Goal: Check status: Check status

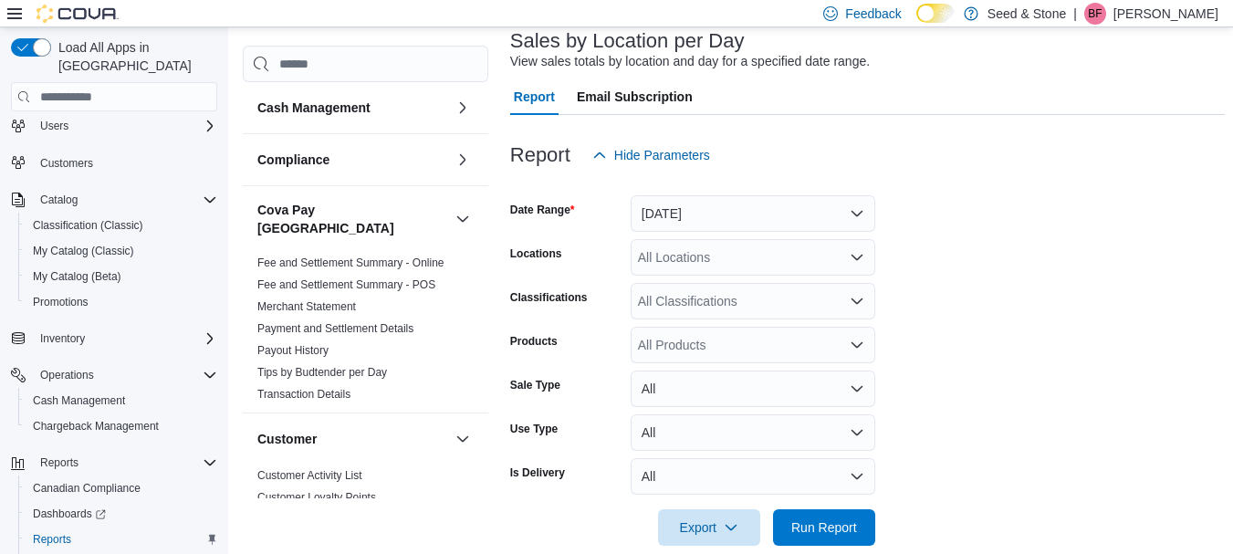
scroll to position [87, 0]
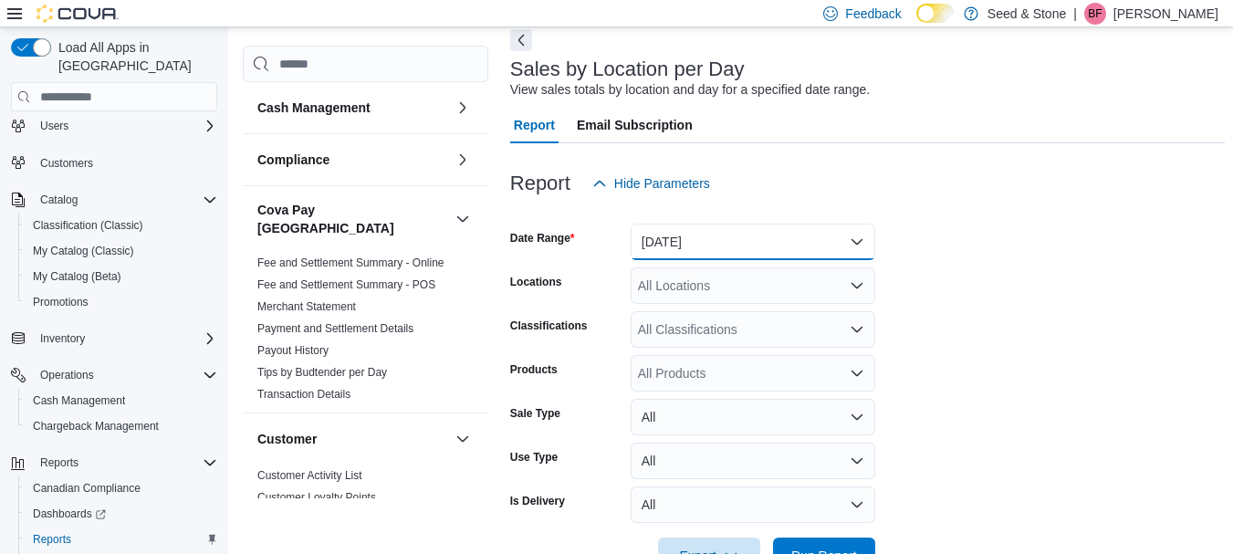
click at [819, 244] on button "[DATE]" at bounding box center [753, 242] width 245 height 37
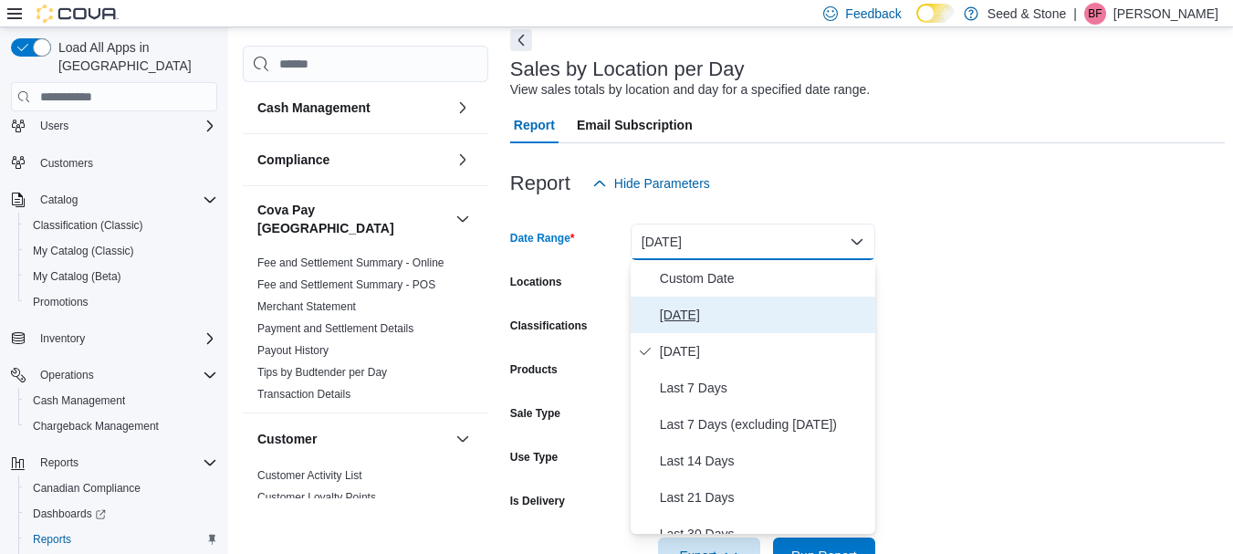
click at [678, 319] on span "[DATE]" at bounding box center [764, 315] width 208 height 22
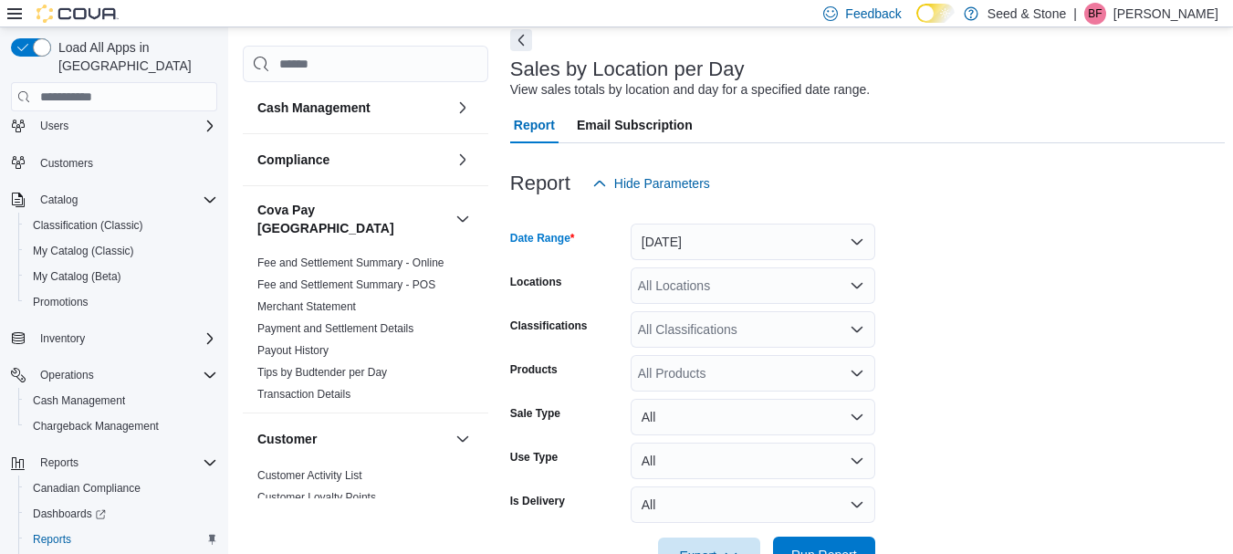
click at [828, 542] on span "Run Report" at bounding box center [824, 555] width 80 height 37
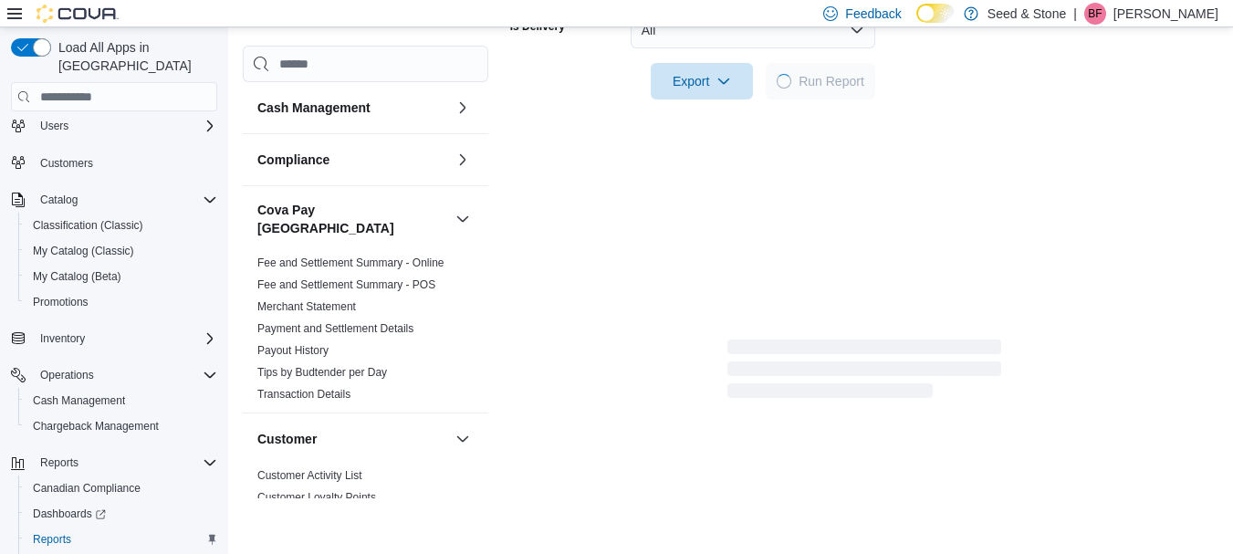
scroll to position [143, 0]
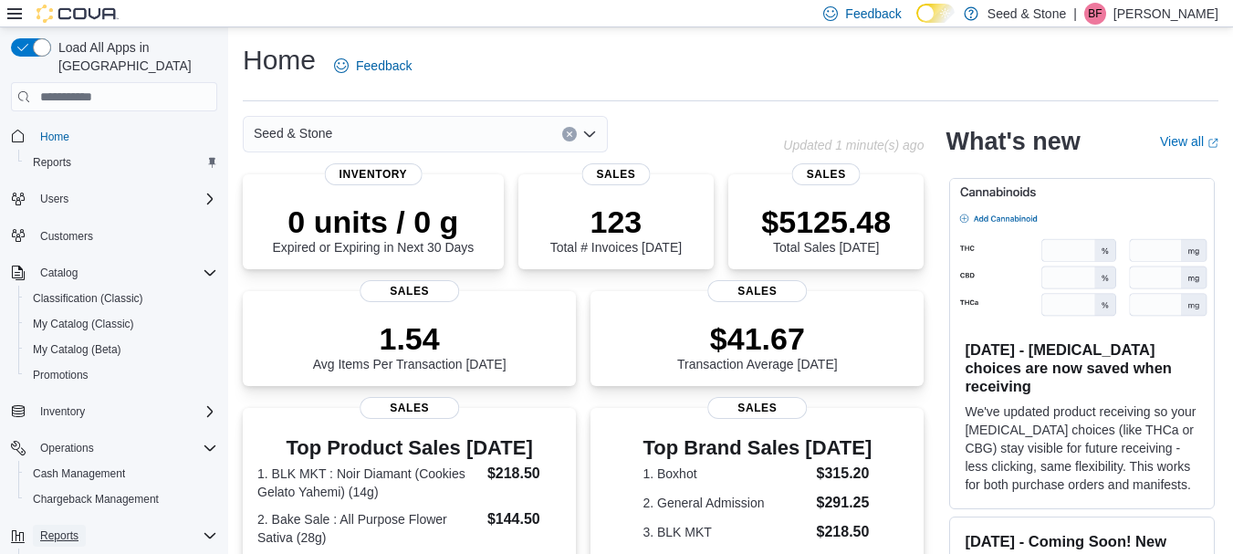
click at [68, 528] on span "Reports" at bounding box center [59, 535] width 38 height 15
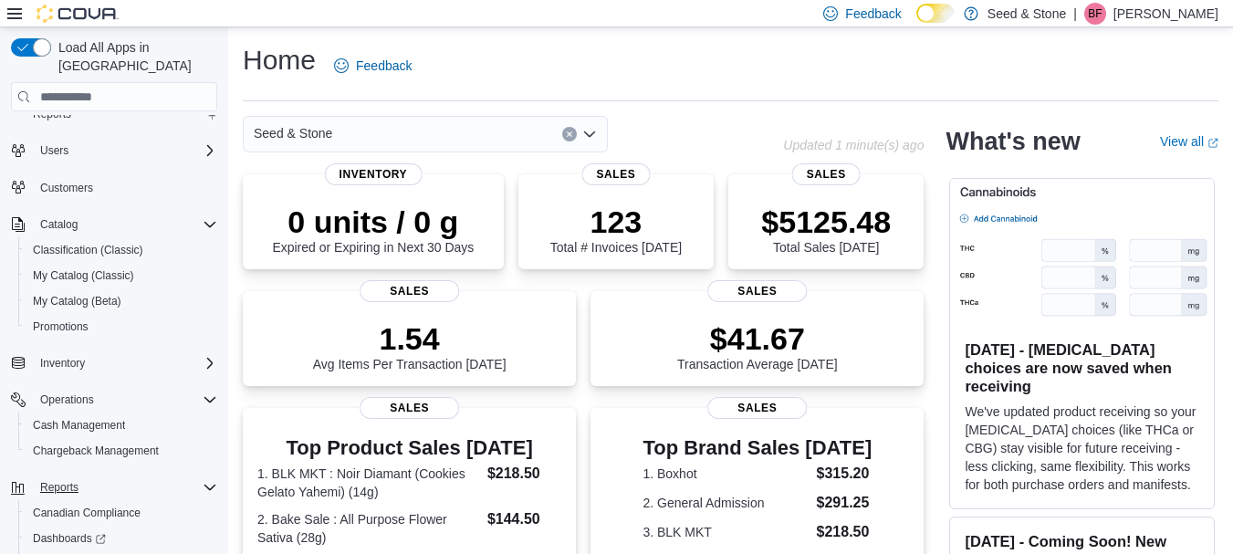
scroll to position [73, 0]
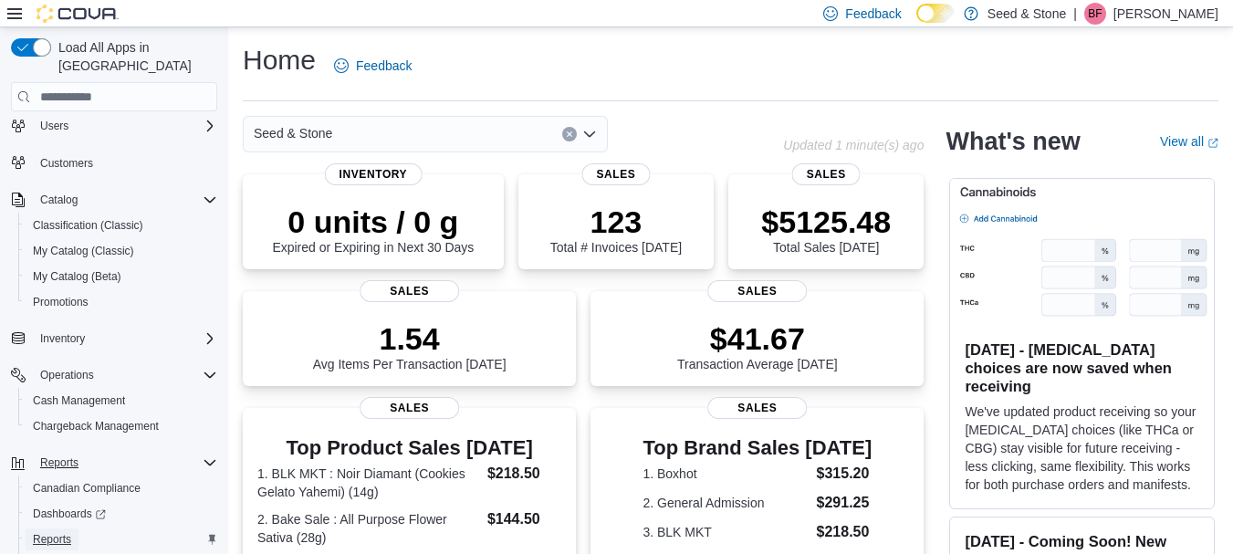
click at [68, 528] on span "Reports" at bounding box center [52, 539] width 38 height 22
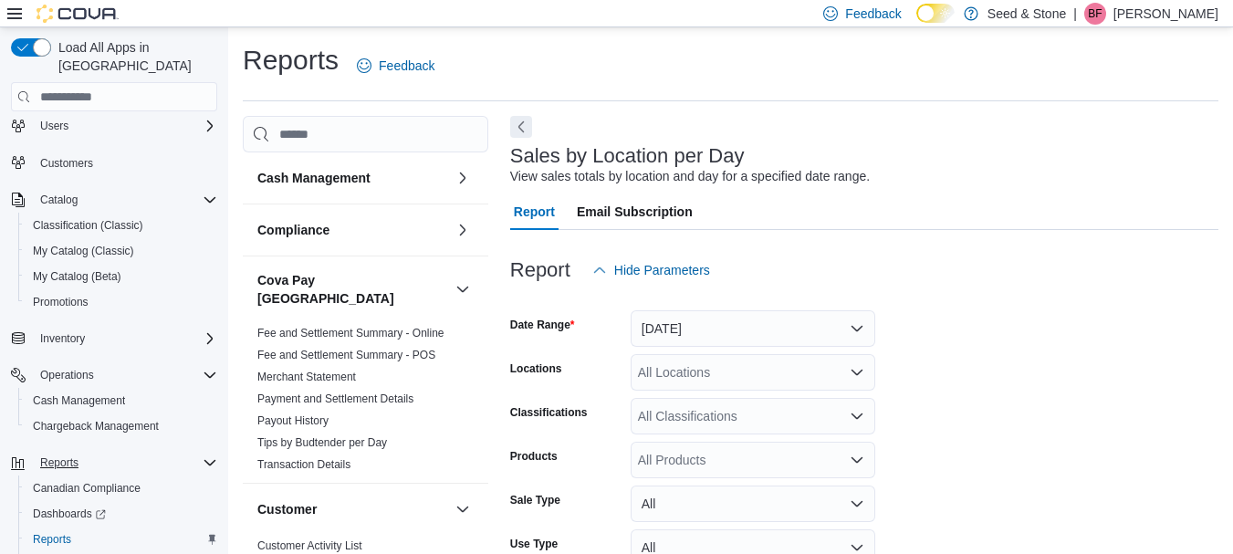
scroll to position [42, 0]
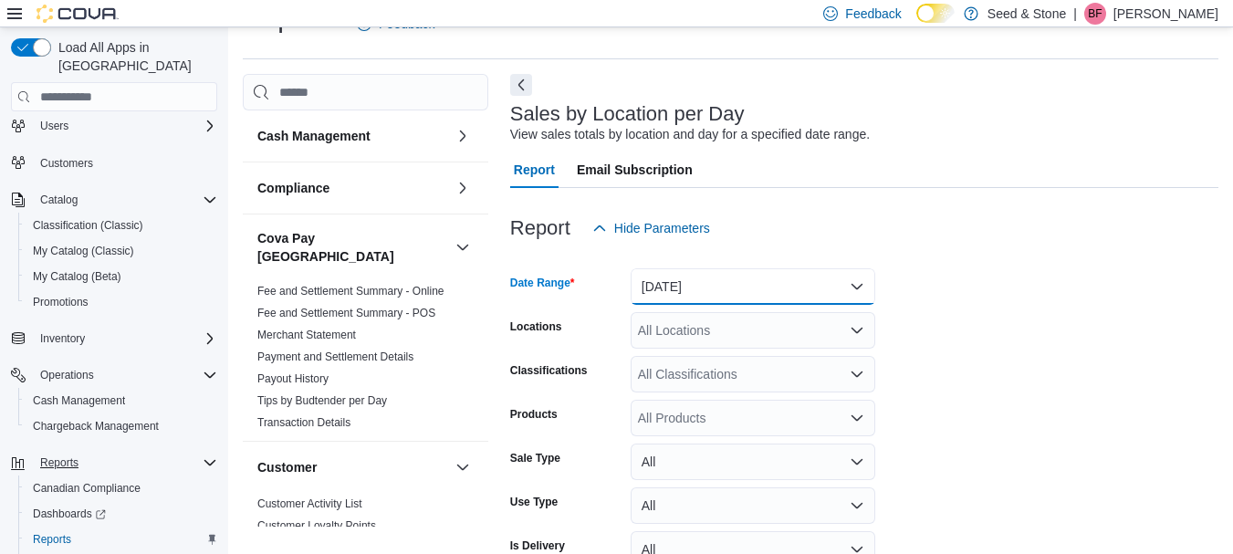
click at [858, 278] on button "[DATE]" at bounding box center [753, 286] width 245 height 37
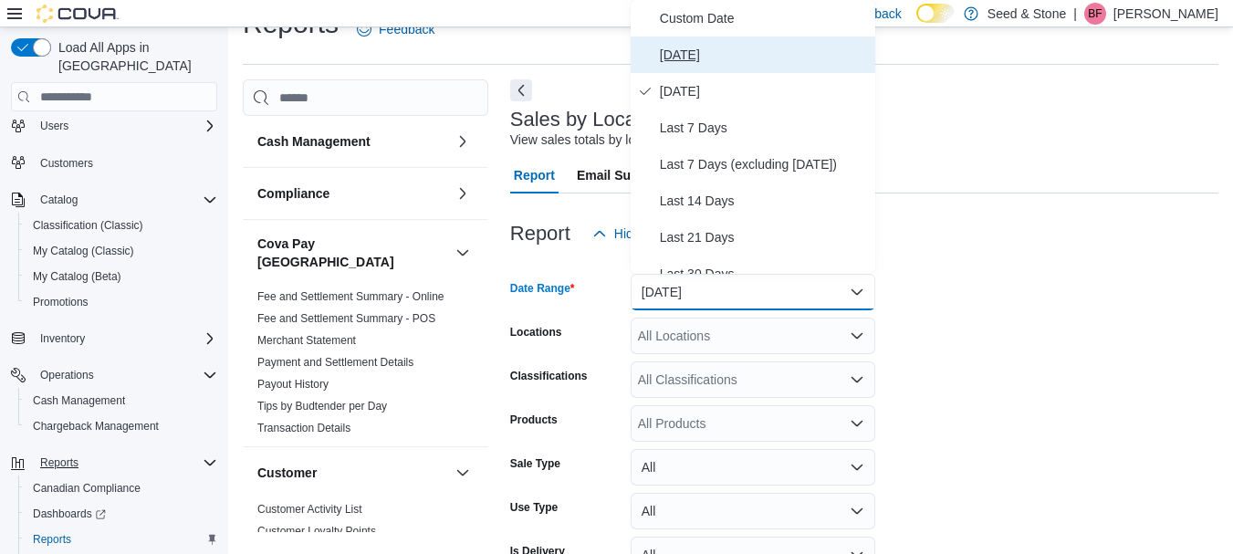
click at [680, 50] on span "[DATE]" at bounding box center [764, 55] width 208 height 22
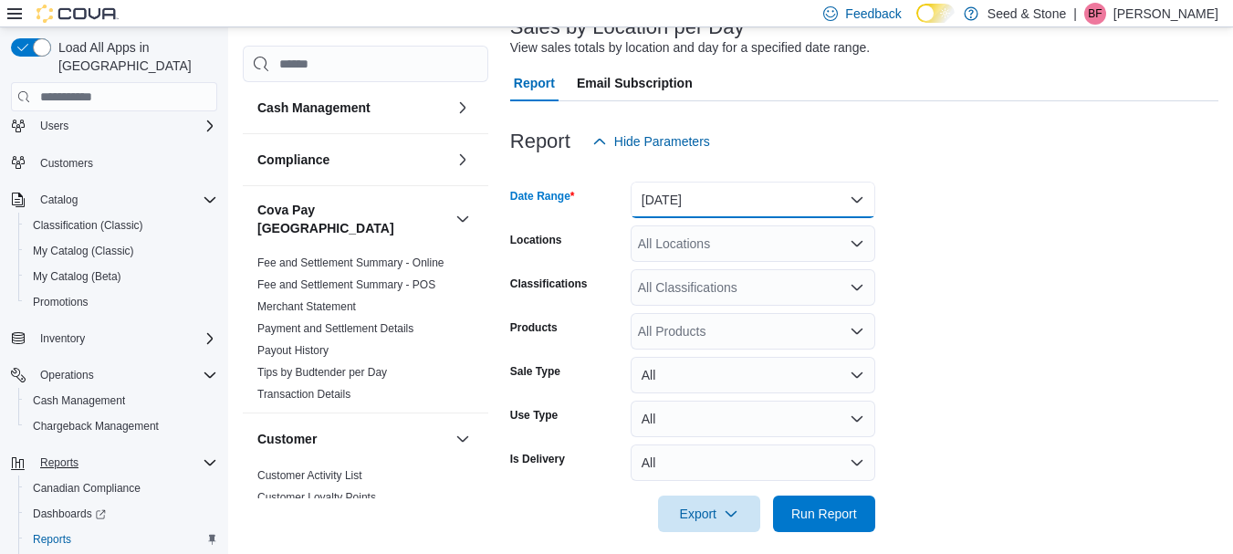
scroll to position [143, 0]
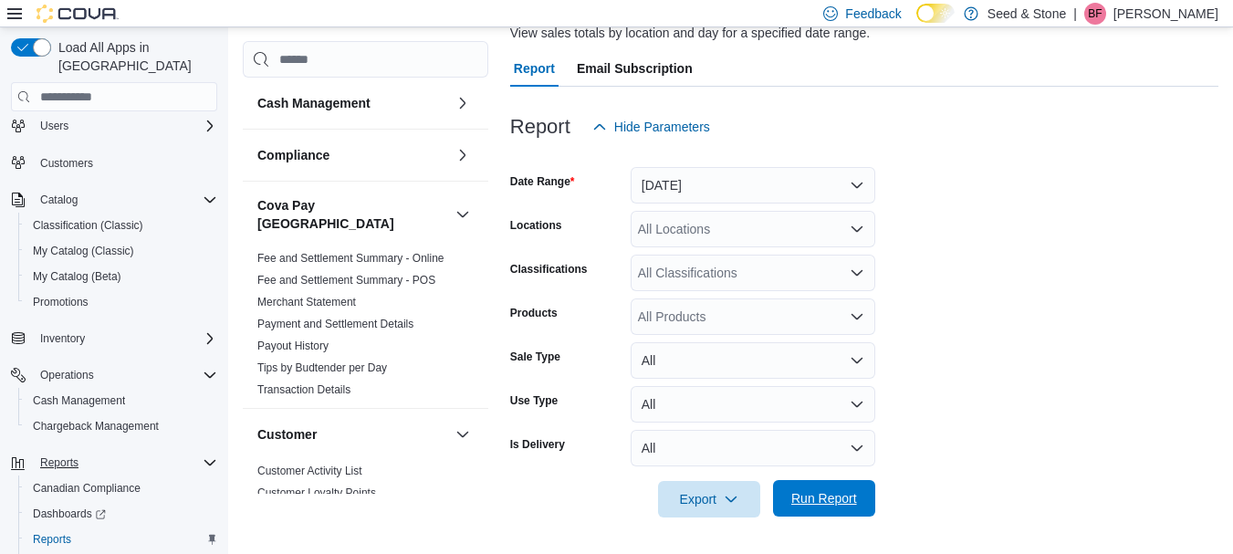
click at [851, 498] on span "Run Report" at bounding box center [824, 498] width 66 height 18
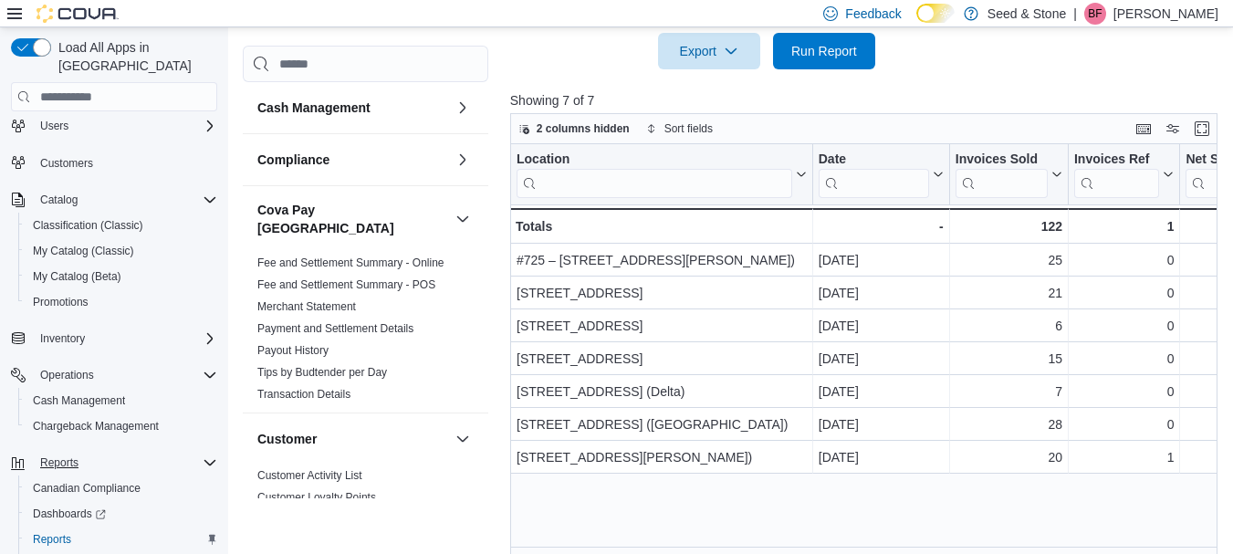
scroll to position [609, 0]
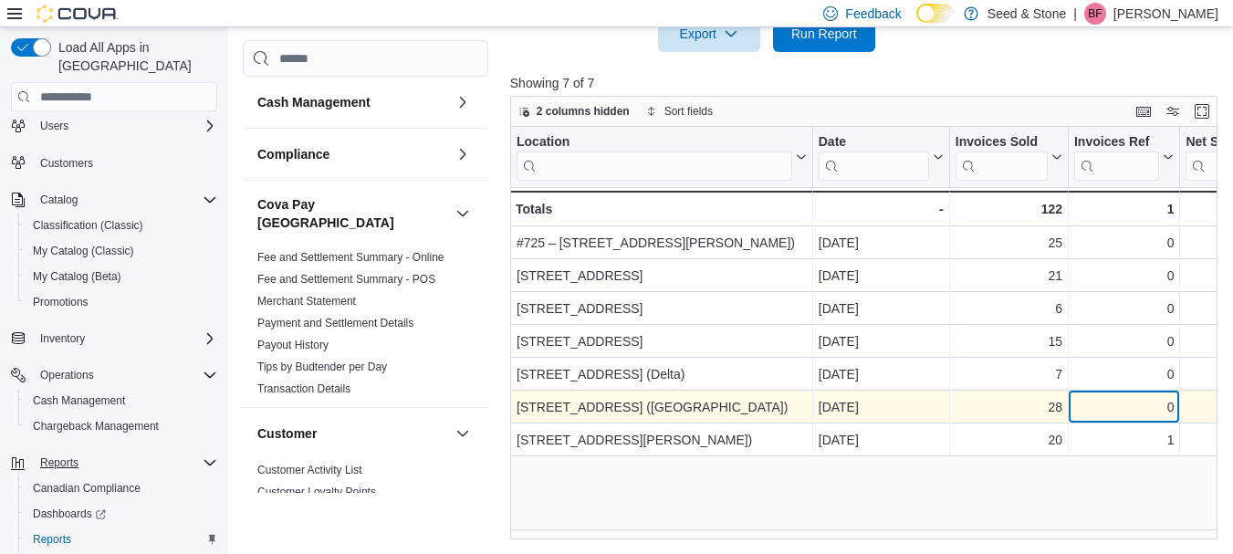
click at [1124, 409] on div "0" at bounding box center [1123, 408] width 99 height 22
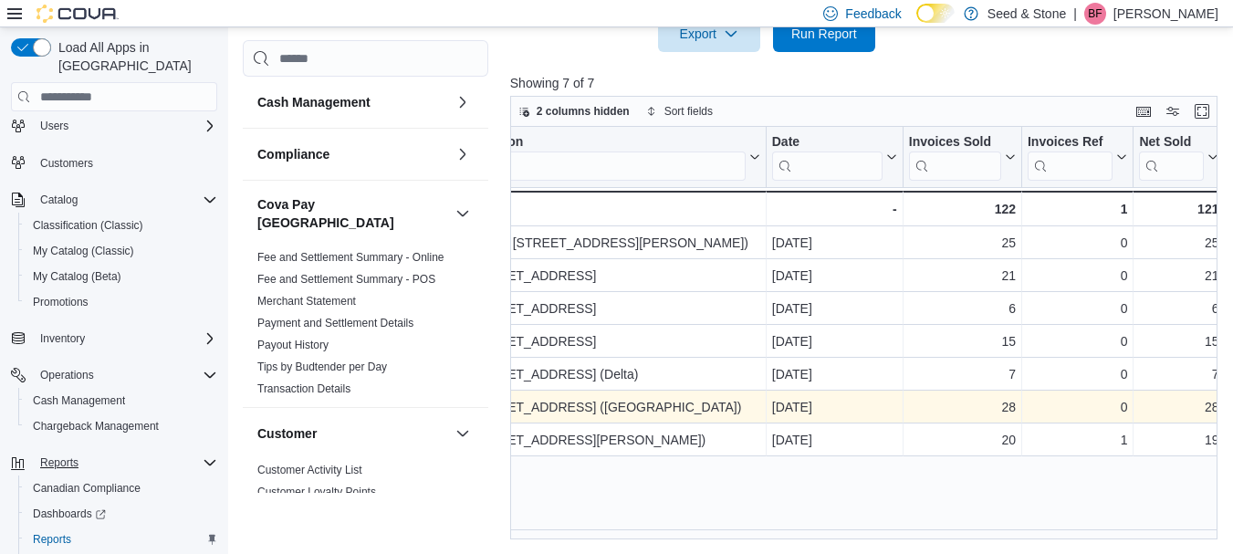
scroll to position [0, 256]
